Goal: Contribute content

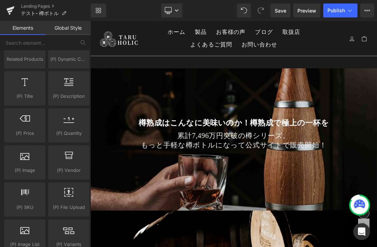
click at [44, 7] on link "Landing Pages" at bounding box center [56, 6] width 70 height 6
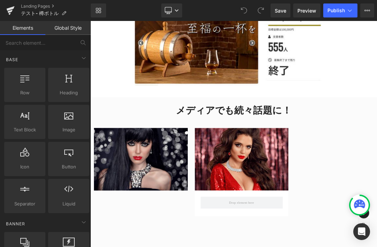
scroll to position [768, 0]
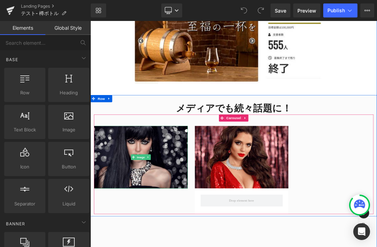
click at [186, 216] on img at bounding box center [165, 221] width 138 height 92
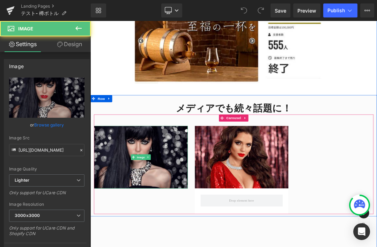
click at [174, 219] on icon at bounding box center [175, 221] width 4 height 4
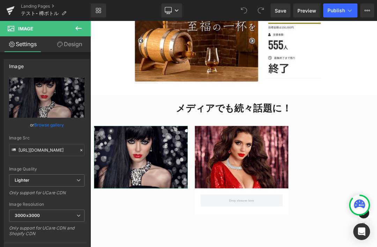
click at [0, 0] on icon "Replace Image" at bounding box center [0, 0] width 0 height 0
type input "C:\fakepath\sm01.png"
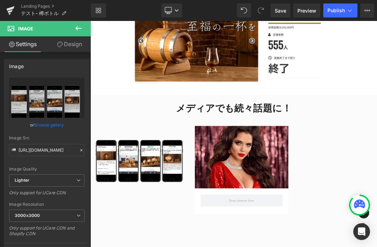
click at [345, 225] on img at bounding box center [313, 221] width 138 height 92
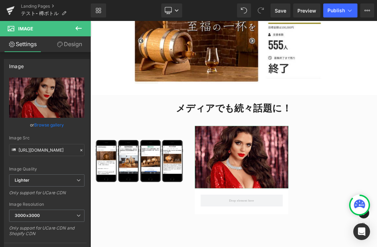
click at [0, 0] on icon "Replace Image" at bounding box center [0, 0] width 0 height 0
type input "C:\fakepath\sm02.png"
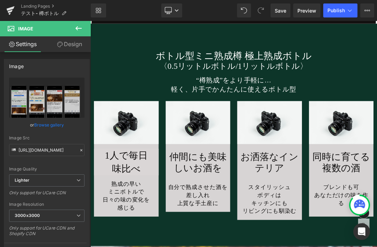
scroll to position [2238, 0]
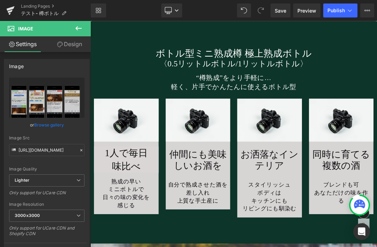
click at [154, 168] on link at bounding box center [153, 167] width 7 height 8
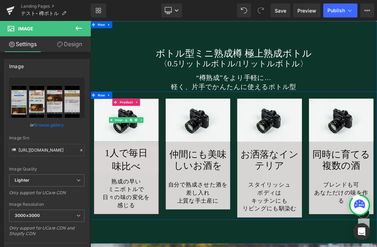
click at [110, 151] on img at bounding box center [143, 166] width 95 height 63
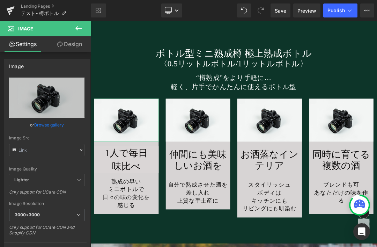
click at [0, 0] on icon "Replace Image" at bounding box center [0, 0] width 0 height 0
type input "C:\fakepath\24616530.jpg"
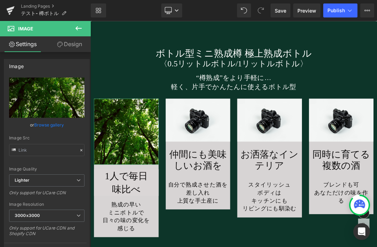
click at [0, 0] on icon "Replace Image" at bounding box center [0, 0] width 0 height 0
type input "C:\fakepath\taru_13.jpg"
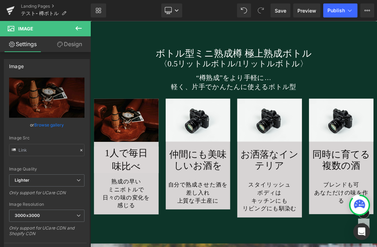
click at [255, 171] on img at bounding box center [248, 166] width 95 height 63
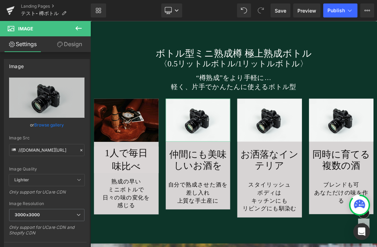
click at [0, 0] on icon "Replace Image" at bounding box center [0, 0] width 0 height 0
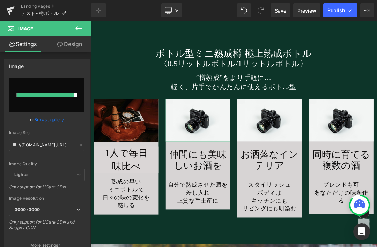
click at [54, 97] on input "file" at bounding box center [46, 94] width 75 height 35
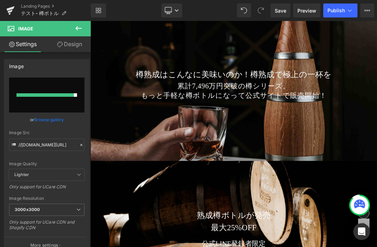
scroll to position [69, 0]
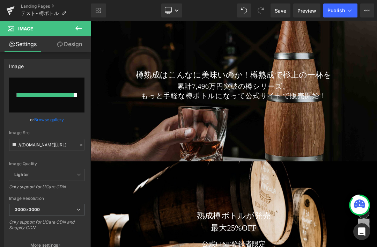
click at [54, 89] on input "file" at bounding box center [46, 94] width 75 height 35
type input "C:\fakepath\taru_12.jpg"
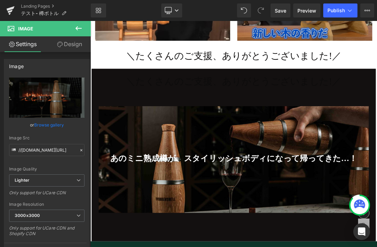
scroll to position [1915, 0]
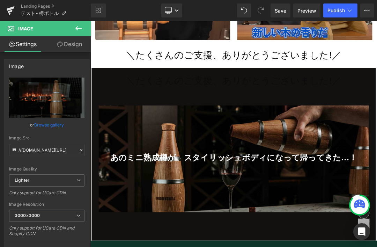
click at [283, 15] on link "Save" at bounding box center [280, 10] width 20 height 14
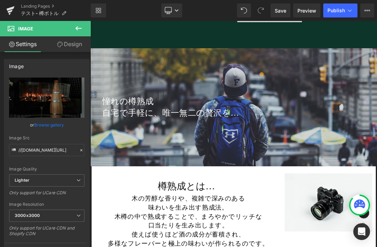
scroll to position [2527, 0]
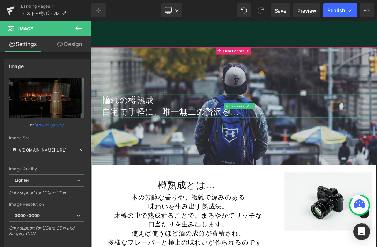
click at [376, 162] on div at bounding box center [310, 163] width 405 height 2
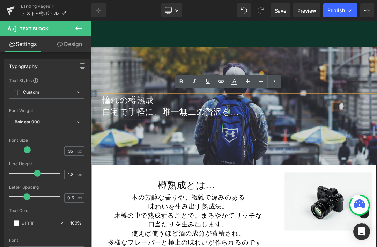
click at [342, 202] on div at bounding box center [301, 147] width 422 height 174
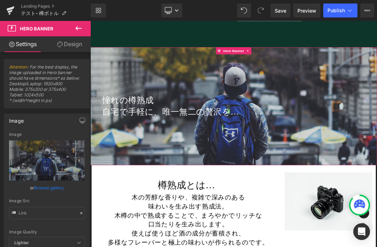
click at [0, 0] on icon "Replace Image" at bounding box center [0, 0] width 0 height 0
type input "C:\fakepath\IMG_7858.jpg"
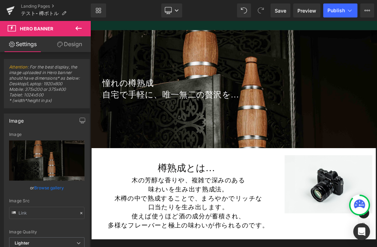
scroll to position [2553, 0]
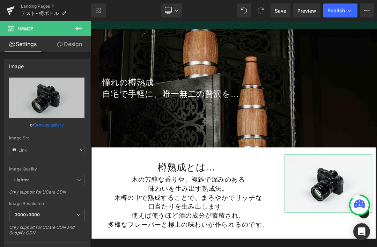
click at [0, 0] on icon "Replace Image" at bounding box center [0, 0] width 0 height 0
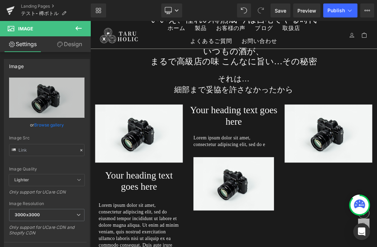
scroll to position [2939, 0]
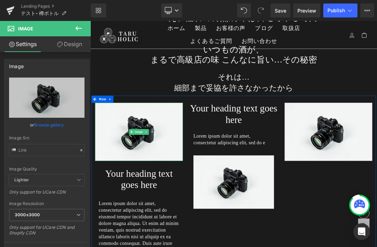
click at [173, 188] on img at bounding box center [161, 183] width 129 height 85
click at [161, 181] on span "Image" at bounding box center [162, 184] width 15 height 8
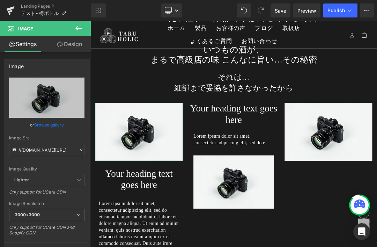
click at [54, 103] on link "Replace Image" at bounding box center [46, 97] width 75 height 40
type input "C:\fakepath\24616530.jpg"
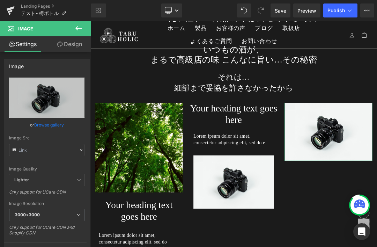
click at [0, 0] on icon "Replace Image" at bounding box center [0, 0] width 0 height 0
type input "C:\fakepath\20221122-210203_5B06.jpg"
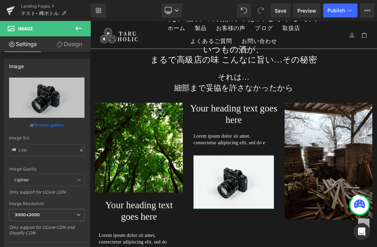
click at [0, 0] on icon "Replace Image" at bounding box center [0, 0] width 0 height 0
type input "C:\fakepath\20221122-210514_QGVw.jpeg"
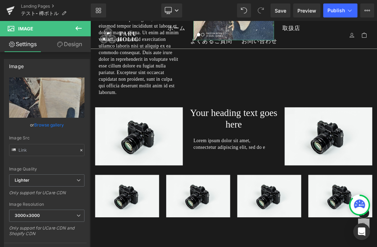
scroll to position [3268, 0]
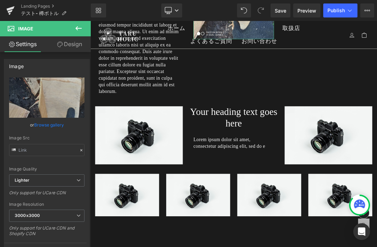
click at [186, 214] on img at bounding box center [161, 189] width 129 height 85
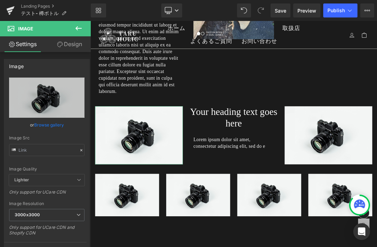
click at [50, 102] on link "Replace Image" at bounding box center [46, 97] width 75 height 40
type input "C:\fakepath\11_NGkK.jpg"
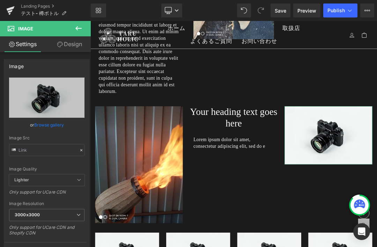
click at [0, 0] on icon "Replace Image" at bounding box center [0, 0] width 0 height 0
type input "C:\fakepath\20221122-210334_5jw8 (1).jpg"
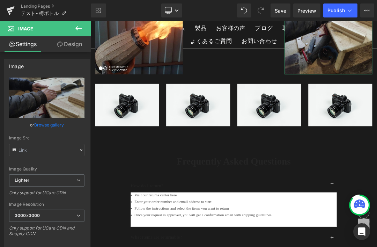
scroll to position [3486, 0]
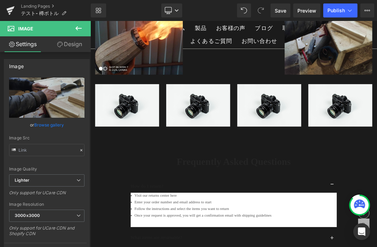
click at [154, 157] on img at bounding box center [144, 145] width 94 height 62
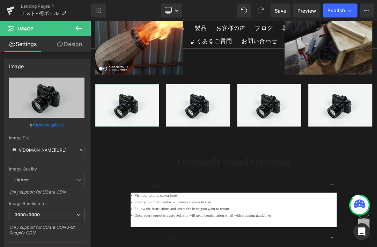
click at [57, 102] on link "Replace Image" at bounding box center [46, 97] width 75 height 40
type input "C:\fakepath\connor-home-DrYUAEXsNyE-unsplash.jpg"
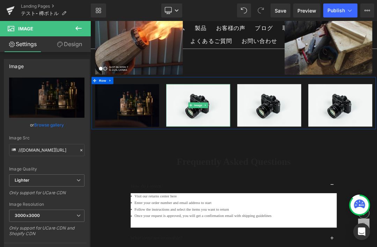
click at [260, 144] on img at bounding box center [249, 145] width 94 height 62
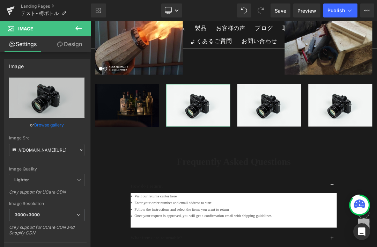
click at [0, 0] on icon "Replace Image" at bounding box center [0, 0] width 0 height 0
type input "C:\fakepath\svetlana-gumerova-nZVjwM1xWU0-unsplash.jpg"
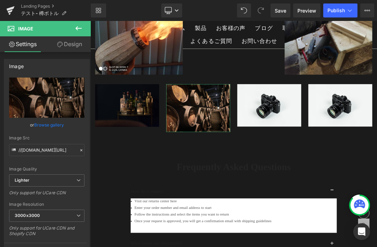
click at [358, 149] on span "Image" at bounding box center [353, 145] width 15 height 8
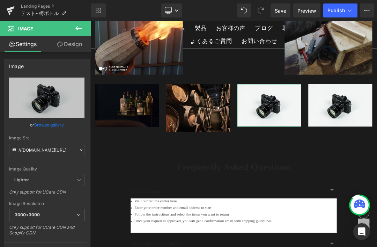
click at [0, 0] on icon "Replace Image" at bounding box center [0, 0] width 0 height 0
type input "C:\fakepath\josh-applegate-pOnv-2Xwkrc-unsplash.jpg"
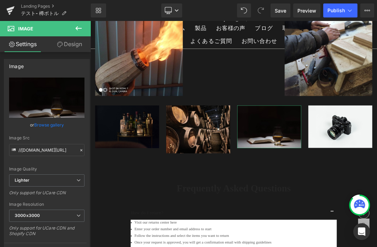
scroll to position [3450, 0]
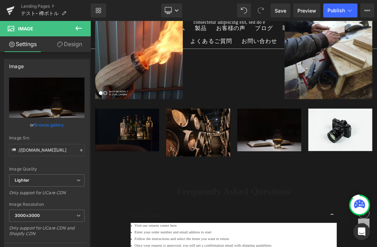
click at [284, 10] on span "Save" at bounding box center [281, 10] width 12 height 7
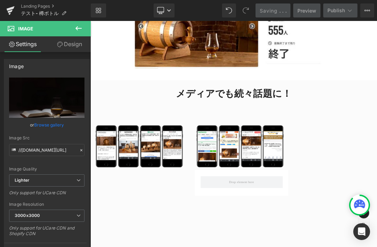
scroll to position [788, 0]
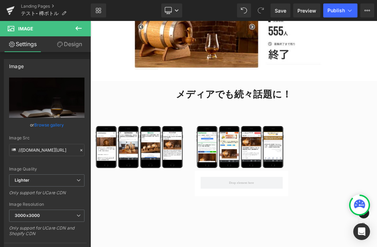
click at [43, 6] on link "Landing Pages" at bounding box center [56, 6] width 70 height 6
